Goal: Connect with others: Participate in discussion

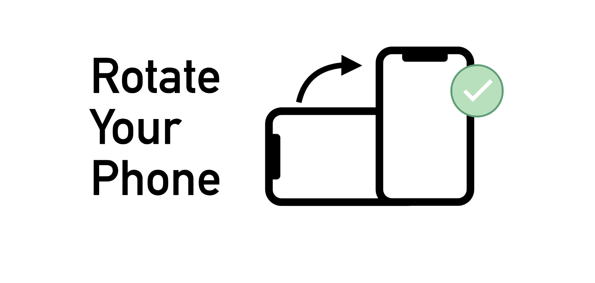
click at [462, 93] on img at bounding box center [297, 141] width 417 height 192
click at [466, 126] on img at bounding box center [297, 141] width 417 height 192
click at [521, 165] on div at bounding box center [297, 141] width 595 height 283
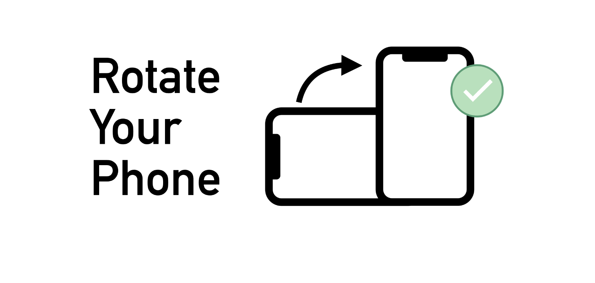
click at [502, 168] on img at bounding box center [297, 141] width 417 height 192
drag, startPoint x: 502, startPoint y: 168, endPoint x: 307, endPoint y: 175, distance: 195.1
click at [501, 167] on img at bounding box center [297, 141] width 417 height 192
click at [307, 175] on img at bounding box center [297, 141] width 417 height 192
click at [183, 71] on img at bounding box center [297, 141] width 417 height 192
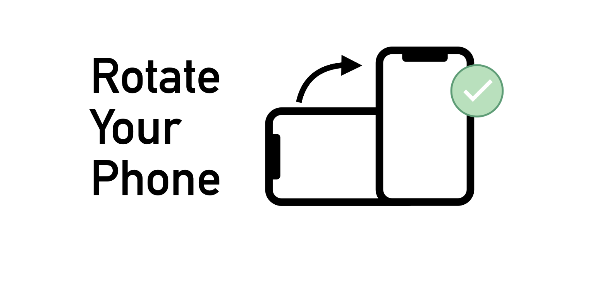
click at [183, 71] on img at bounding box center [297, 141] width 417 height 192
click at [572, 18] on div at bounding box center [297, 141] width 595 height 283
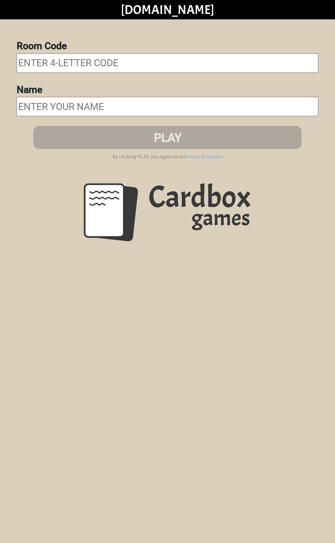
click at [232, 55] on input "text" at bounding box center [168, 62] width 302 height 19
type input "DMJT"
click at [240, 105] on input "text" at bounding box center [168, 106] width 302 height 19
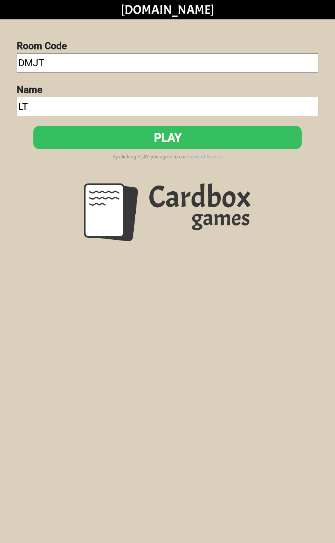
click at [240, 105] on input "LT" at bounding box center [168, 106] width 302 height 19
type input "LT"
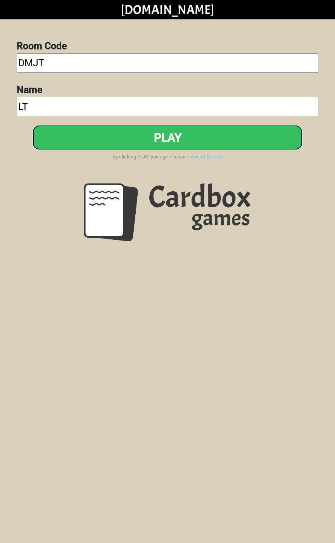
click at [239, 132] on button "PLAY" at bounding box center [167, 137] width 268 height 23
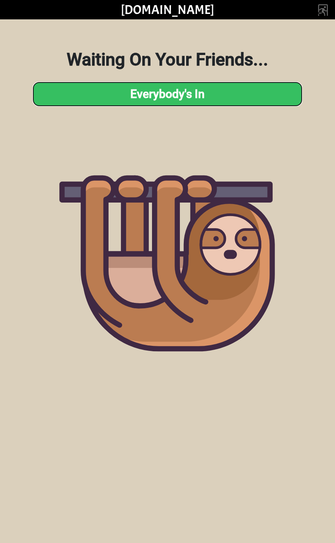
click at [253, 95] on button "Everybody's In" at bounding box center [167, 94] width 268 height 23
